Goal: Information Seeking & Learning: Check status

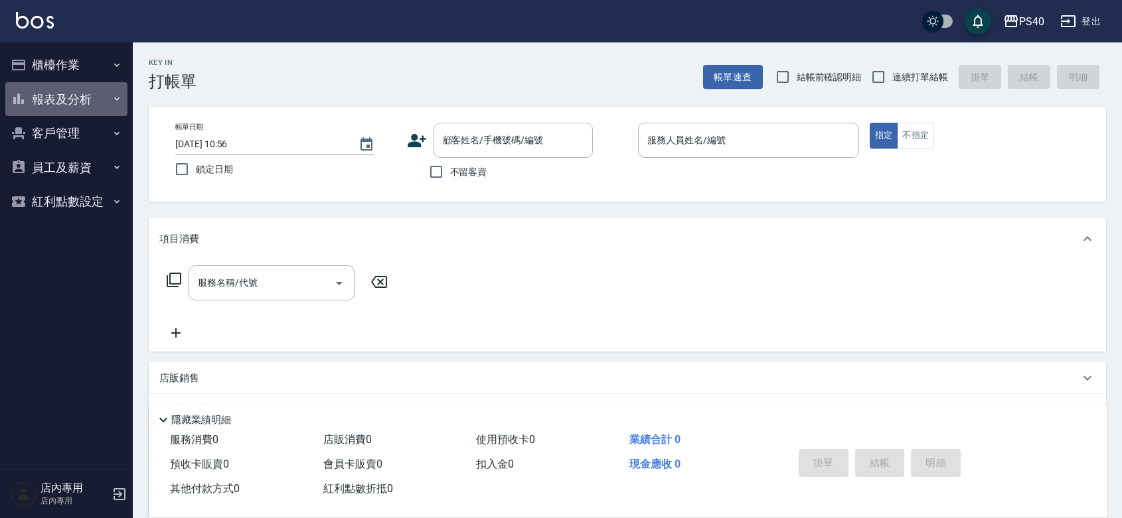
click at [93, 102] on button "報表及分析" at bounding box center [66, 99] width 122 height 35
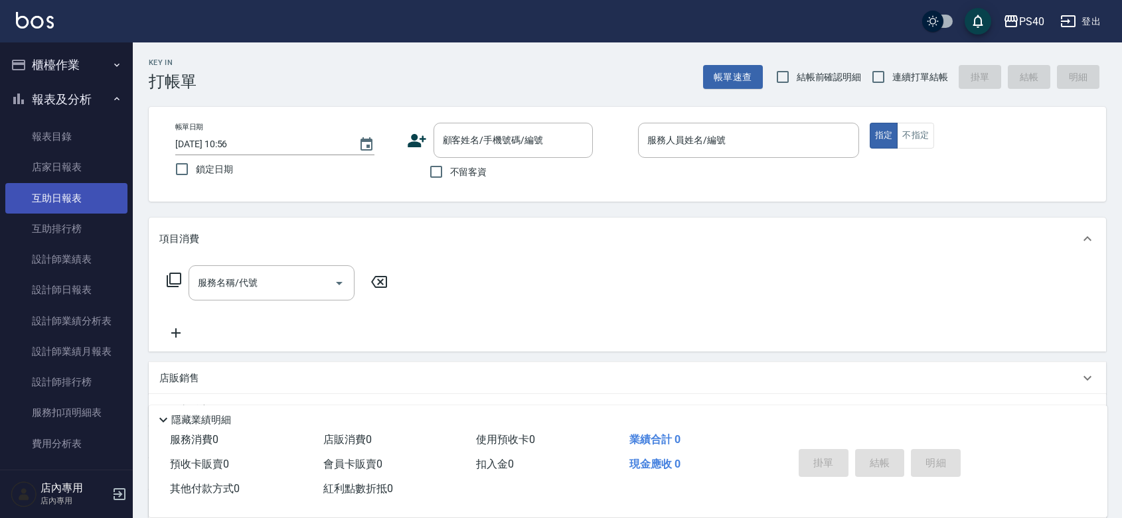
click at [88, 200] on link "互助日報表" at bounding box center [66, 198] width 122 height 31
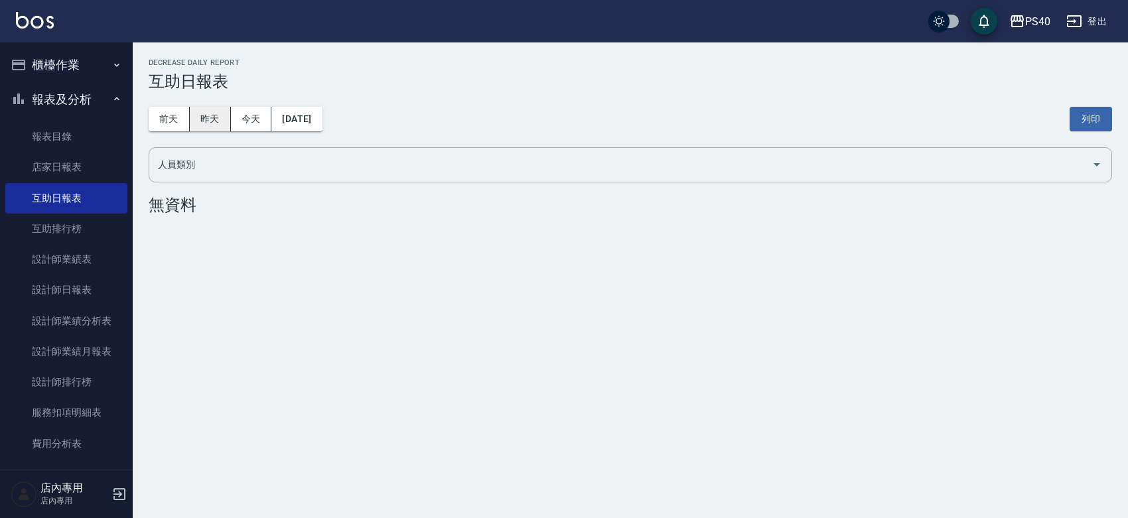
click at [216, 119] on button "昨天" at bounding box center [210, 119] width 41 height 25
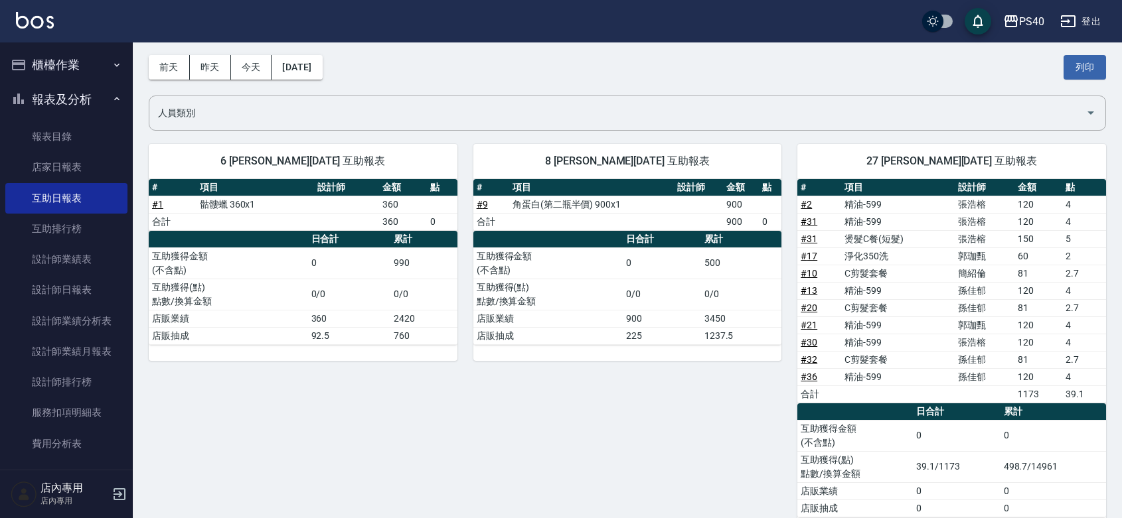
scroll to position [85, 0]
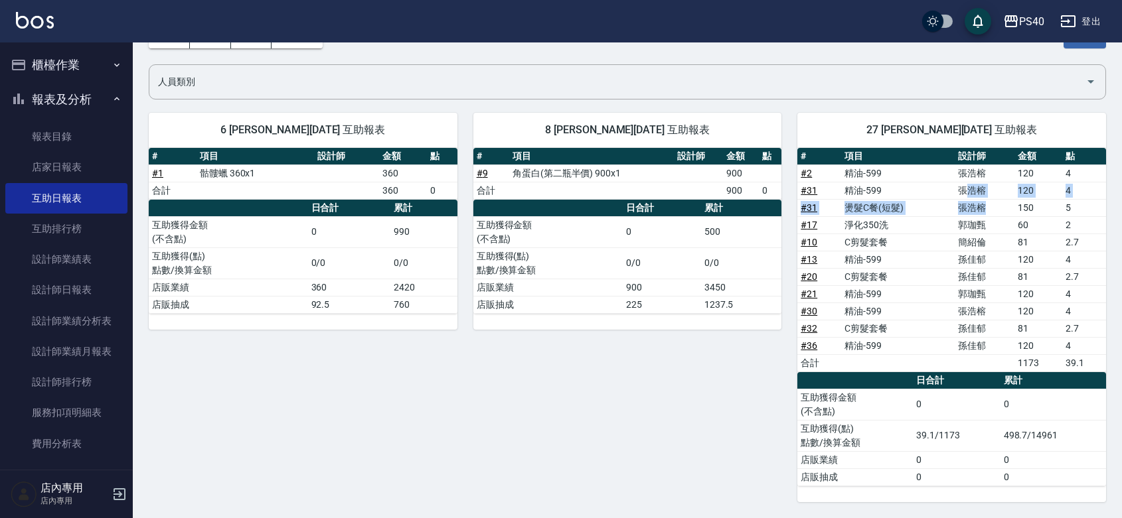
drag, startPoint x: 968, startPoint y: 185, endPoint x: 984, endPoint y: 206, distance: 27.0
click at [984, 206] on tbody "# 2 精油-599 [PERSON_NAME]120 4 # 31 精油-599 [PERSON_NAME]120 4 # 31 燙髮C餐(短髮) [PER…" at bounding box center [951, 268] width 309 height 207
click at [982, 171] on td "張浩榕" at bounding box center [984, 173] width 60 height 17
click at [998, 175] on td "張浩榕" at bounding box center [984, 173] width 60 height 17
drag, startPoint x: 958, startPoint y: 186, endPoint x: 974, endPoint y: 203, distance: 23.9
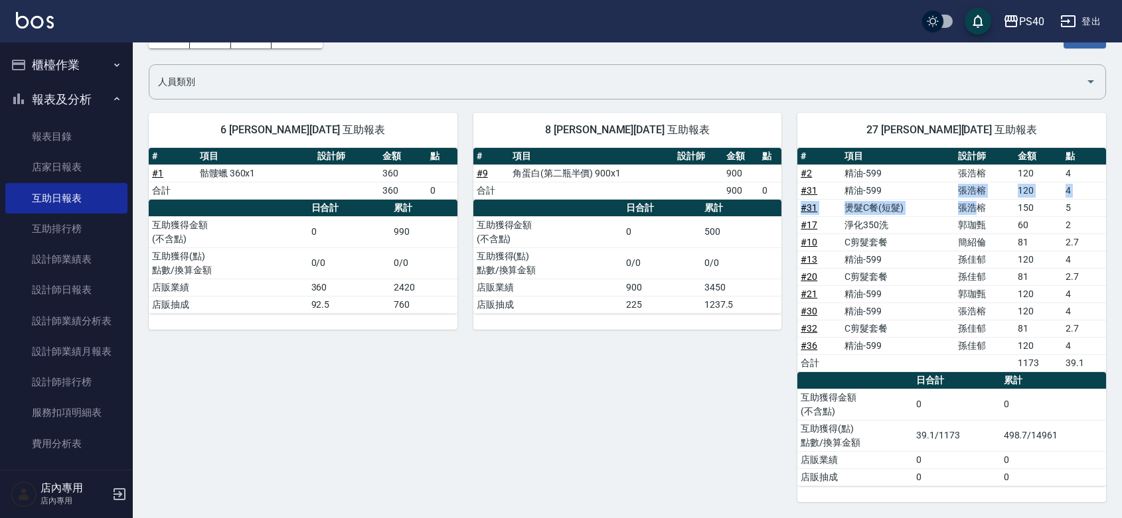
click at [974, 203] on tbody "# 2 精油-599 [PERSON_NAME]120 4 # 31 精油-599 [PERSON_NAME]120 4 # 31 燙髮C餐(短髮) [PER…" at bounding box center [951, 268] width 309 height 207
drag, startPoint x: 964, startPoint y: 224, endPoint x: 984, endPoint y: 226, distance: 19.3
click at [984, 226] on td "郭珈甄" at bounding box center [984, 224] width 60 height 17
drag, startPoint x: 986, startPoint y: 289, endPoint x: 958, endPoint y: 289, distance: 27.9
click at [958, 289] on td "郭珈甄" at bounding box center [984, 293] width 60 height 17
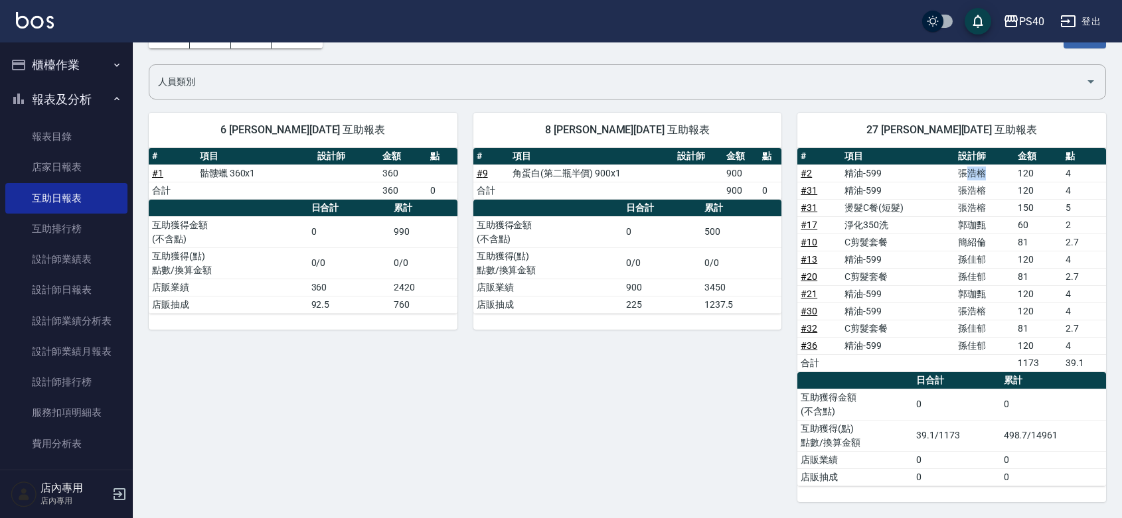
drag, startPoint x: 969, startPoint y: 173, endPoint x: 974, endPoint y: 192, distance: 19.8
click at [984, 177] on td "張浩榕" at bounding box center [984, 173] width 60 height 17
drag, startPoint x: 970, startPoint y: 192, endPoint x: 980, endPoint y: 206, distance: 16.2
click at [980, 206] on tbody "# 2 精油-599 [PERSON_NAME]120 4 # 31 精油-599 [PERSON_NAME]120 4 # 31 燙髮C餐(短髮) [PER…" at bounding box center [951, 268] width 309 height 207
drag, startPoint x: 987, startPoint y: 307, endPoint x: 943, endPoint y: 303, distance: 44.7
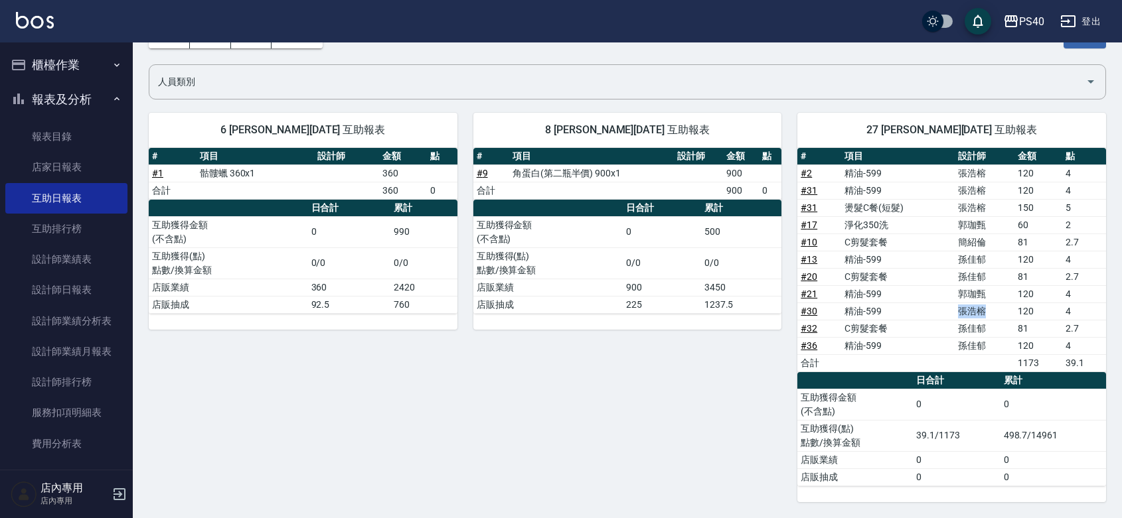
click at [943, 303] on tr "# 30 精油-599 [PERSON_NAME]120 4" at bounding box center [951, 311] width 309 height 17
click at [750, 370] on div "8 [PERSON_NAME][DATE] 互助報表 # 項目 設計師 金額 點 # 9 角蛋白(第二瓶半價) 900x1 900 合計 900 0 日合計 …" at bounding box center [619, 300] width 325 height 406
drag, startPoint x: 984, startPoint y: 309, endPoint x: 951, endPoint y: 311, distance: 32.6
click at [951, 311] on tr "# 30 精油-599 [PERSON_NAME]120 4" at bounding box center [951, 311] width 309 height 17
drag, startPoint x: 980, startPoint y: 173, endPoint x: 989, endPoint y: 181, distance: 11.3
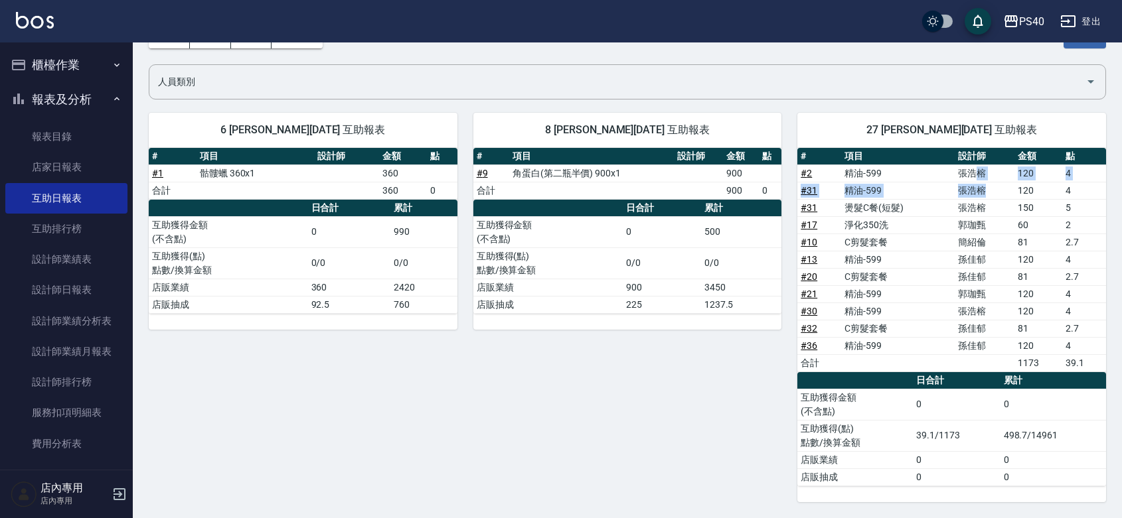
click at [989, 181] on tbody "# 2 精油-599 [PERSON_NAME]120 4 # 31 精油-599 [PERSON_NAME]120 4 # 31 燙髮C餐(短髮) [PER…" at bounding box center [951, 268] width 309 height 207
click at [982, 176] on td "張浩榕" at bounding box center [984, 173] width 60 height 17
click at [666, 479] on div "8 [PERSON_NAME][DATE] 互助報表 # 項目 設計師 金額 點 # 9 角蛋白(第二瓶半價) 900x1 900 合計 900 0 日合計 …" at bounding box center [619, 300] width 325 height 406
drag, startPoint x: 982, startPoint y: 240, endPoint x: 966, endPoint y: 246, distance: 16.8
click at [977, 242] on td "簡紹倫" at bounding box center [984, 242] width 60 height 17
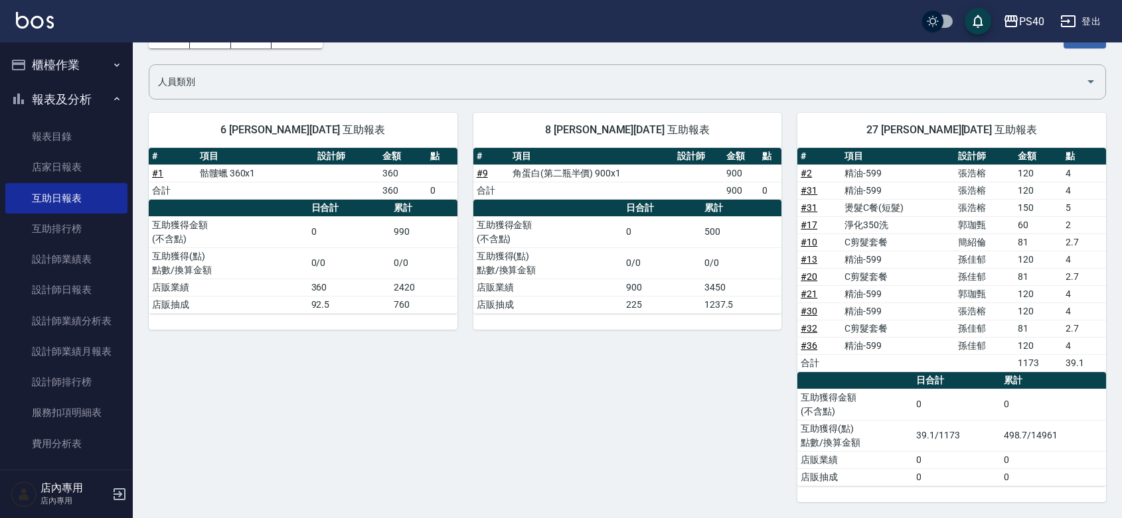
click at [966, 246] on td "簡紹倫" at bounding box center [984, 242] width 60 height 17
drag, startPoint x: 961, startPoint y: 260, endPoint x: 974, endPoint y: 277, distance: 21.9
click at [981, 263] on td "孫佳郁" at bounding box center [984, 259] width 60 height 17
drag, startPoint x: 974, startPoint y: 277, endPoint x: 988, endPoint y: 277, distance: 13.9
click at [988, 277] on td "孫佳郁" at bounding box center [984, 276] width 60 height 17
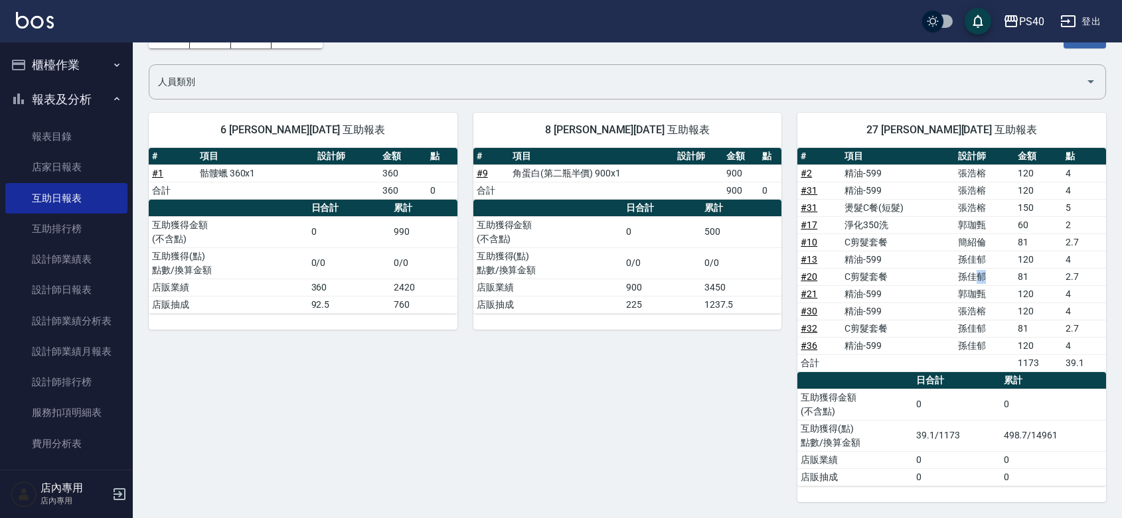
click at [988, 279] on td "孫佳郁" at bounding box center [984, 276] width 60 height 17
click at [958, 327] on td "孫佳郁" at bounding box center [984, 328] width 60 height 17
click at [591, 426] on div "8 [PERSON_NAME][DATE] 互助報表 # 項目 設計師 金額 點 # 9 角蛋白(第二瓶半價) 900x1 900 合計 900 0 日合計 …" at bounding box center [619, 300] width 325 height 406
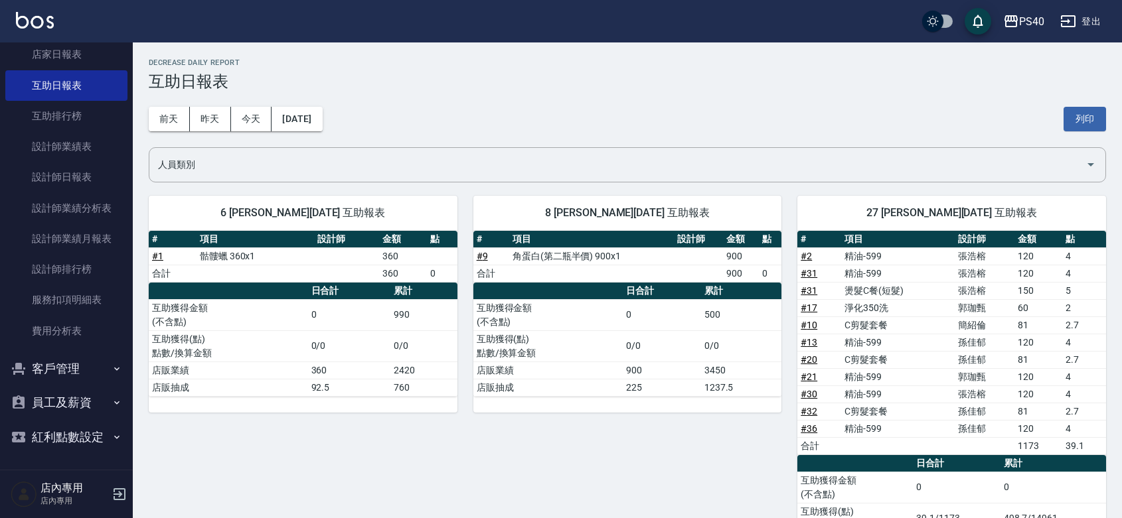
scroll to position [0, 0]
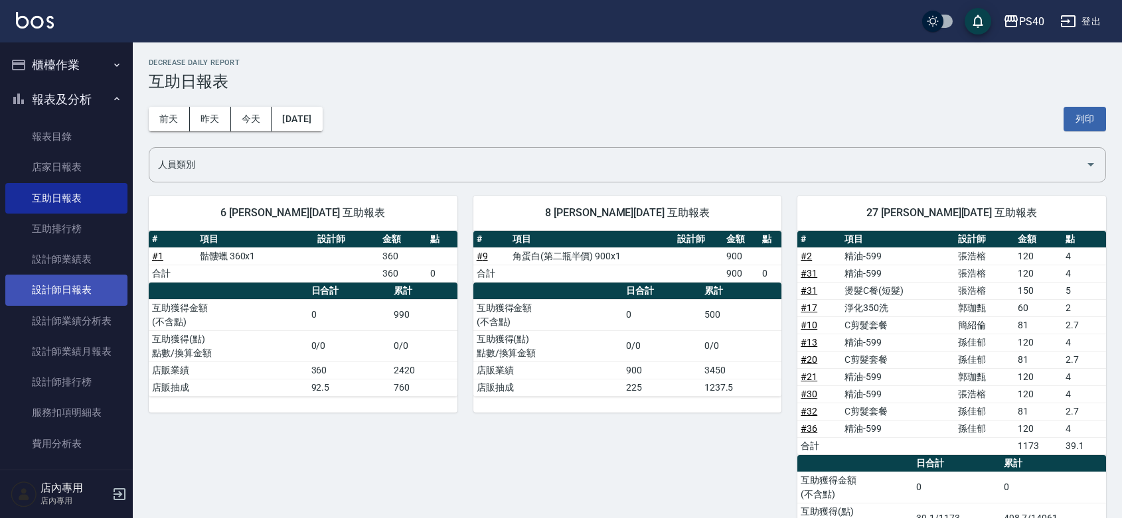
click at [97, 300] on link "設計師日報表" at bounding box center [66, 290] width 122 height 31
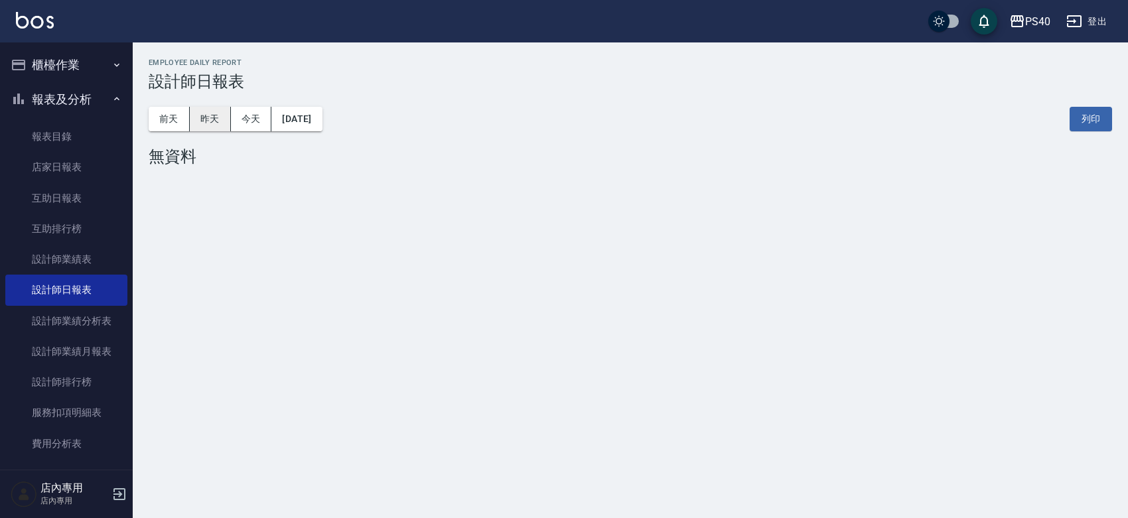
click at [211, 116] on button "昨天" at bounding box center [210, 119] width 41 height 25
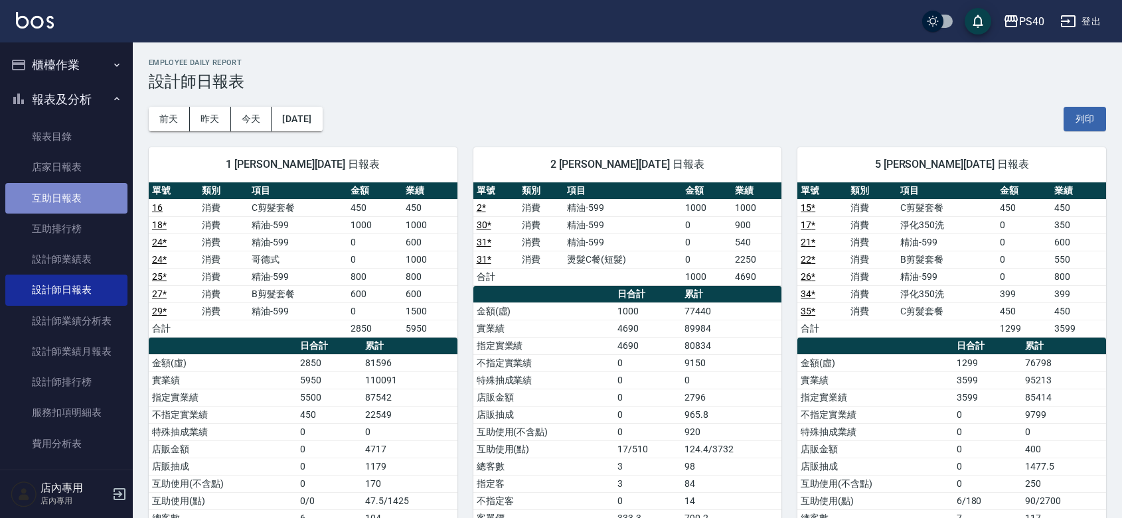
click at [94, 186] on link "互助日報表" at bounding box center [66, 198] width 122 height 31
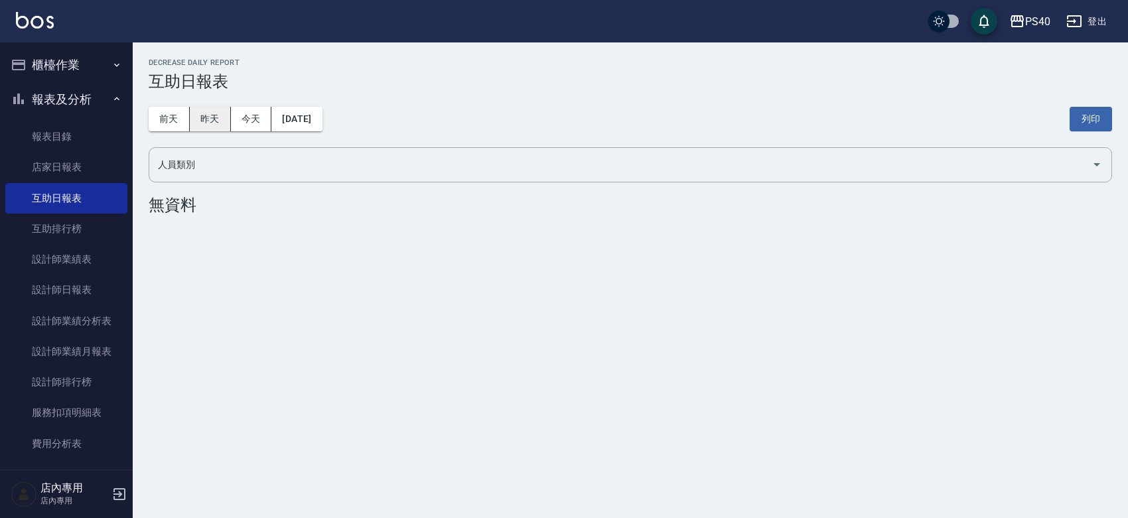
click at [218, 119] on button "昨天" at bounding box center [210, 119] width 41 height 25
